Goal: Download file/media

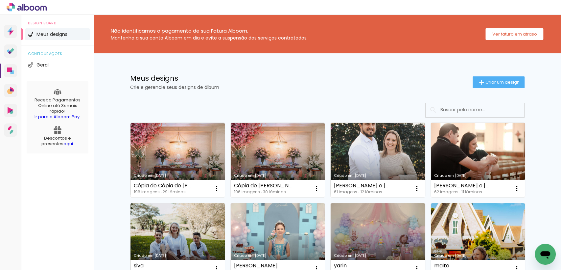
click at [462, 148] on link "Criado em [DATE]" at bounding box center [478, 160] width 94 height 74
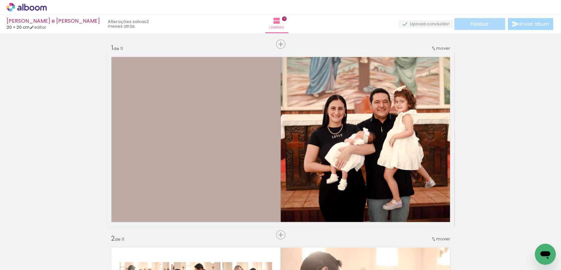
click at [485, 23] on span "Finalizar" at bounding box center [480, 24] width 18 height 5
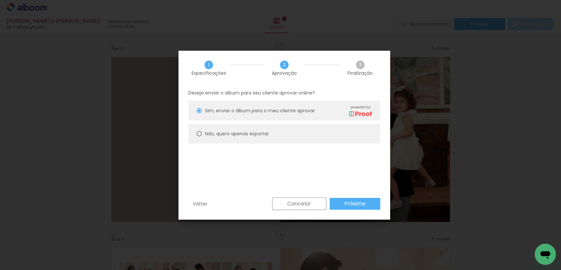
click at [0, 0] on paper-radio-button "Não, quero apenas exportar" at bounding box center [0, 0] width 0 height 0
type paper-radio-button "on"
click at [0, 0] on slot "Próximo" at bounding box center [0, 0] width 0 height 0
type input "Alta, 300 DPI"
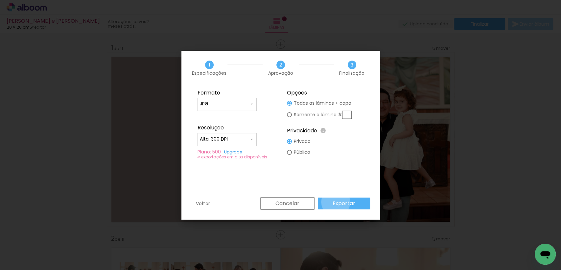
click at [0, 0] on slot "Exportar" at bounding box center [0, 0] width 0 height 0
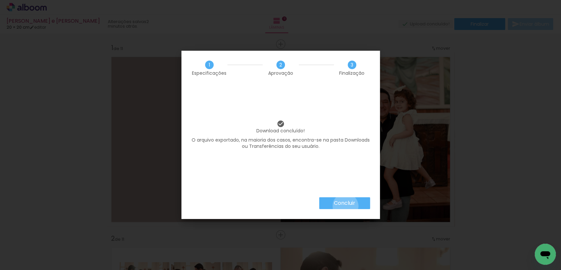
click at [0, 0] on slot "Concluir" at bounding box center [0, 0] width 0 height 0
